Goal: Check status: Check status

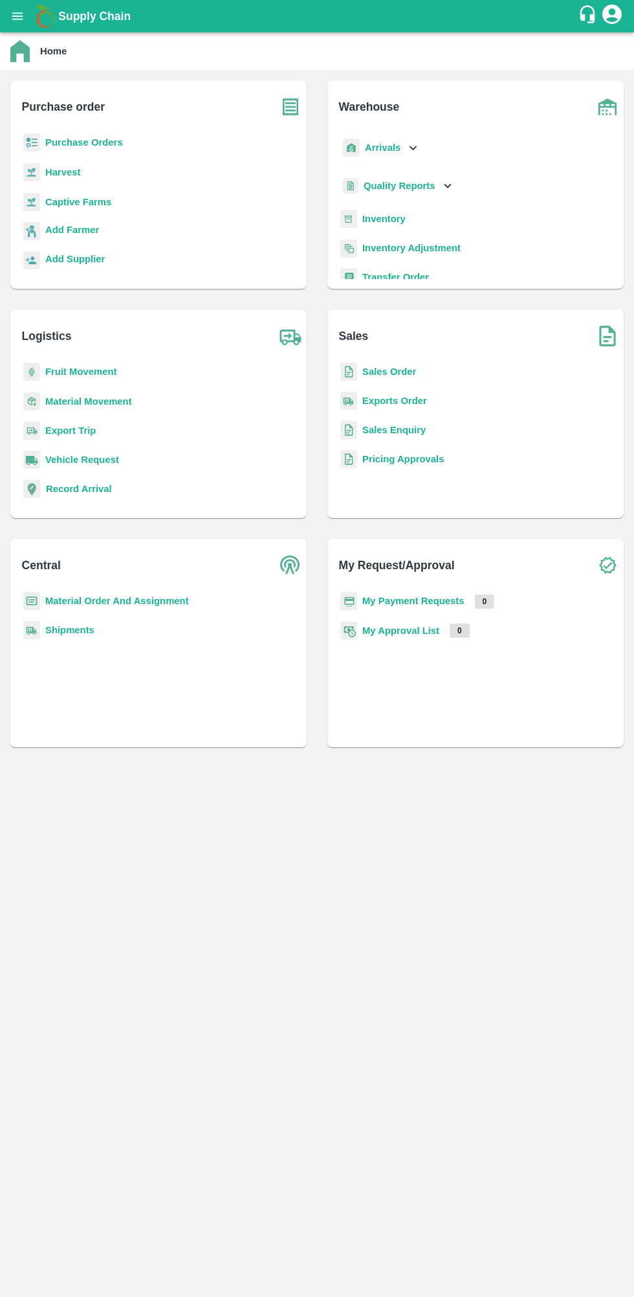
click at [420, 597] on b "My Payment Requests" at bounding box center [414, 601] width 102 height 10
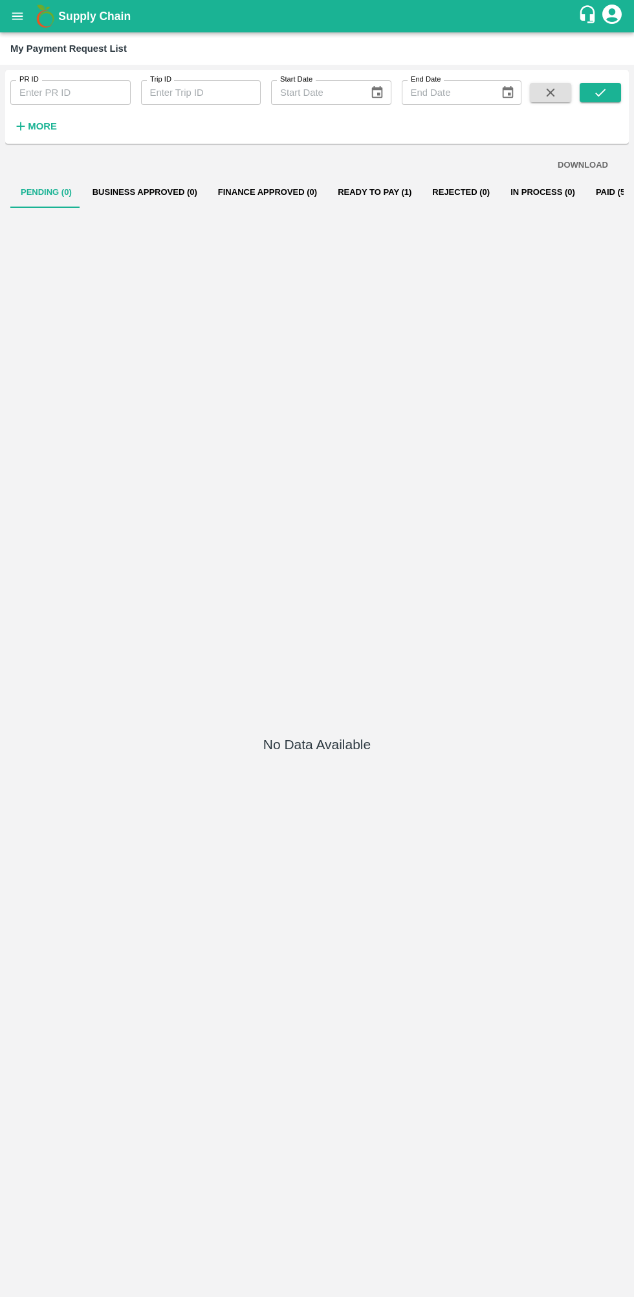
click at [351, 192] on button "Ready To Pay (1)" at bounding box center [375, 192] width 95 height 31
